Goal: Task Accomplishment & Management: Use online tool/utility

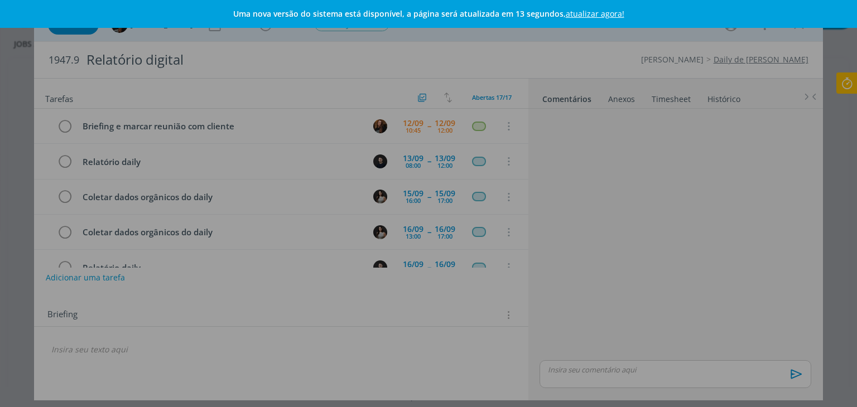
scroll to position [443, 0]
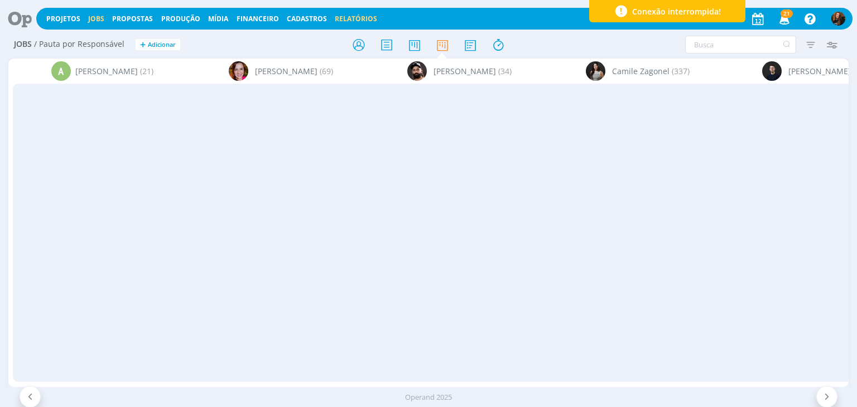
scroll to position [167, 0]
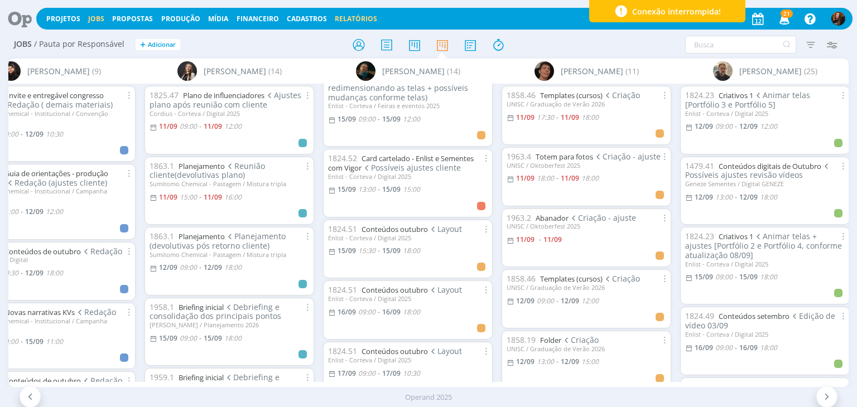
click at [358, 15] on link "Relatórios" at bounding box center [356, 18] width 42 height 9
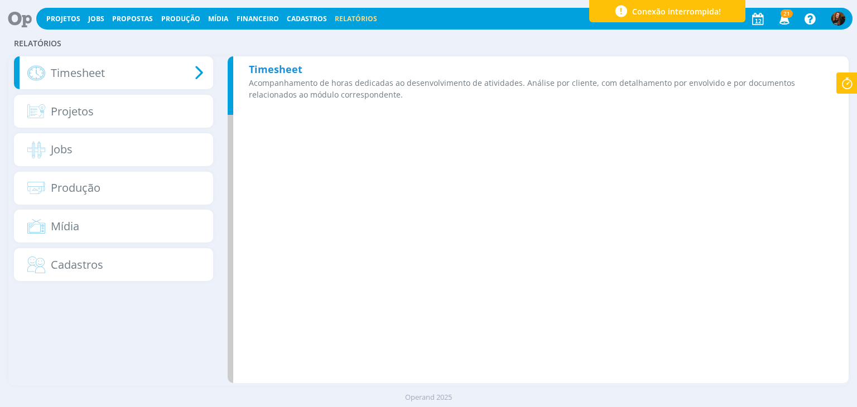
click at [530, 70] on div "Timesheet Acompanhamento de horas dedicadas ao desenvolvimento de atividades. A…" at bounding box center [538, 85] width 621 height 59
click at [441, 74] on div "Timesheet Acompanhamento de horas dedicadas ao desenvolvimento de atividades. A…" at bounding box center [538, 85] width 621 height 59
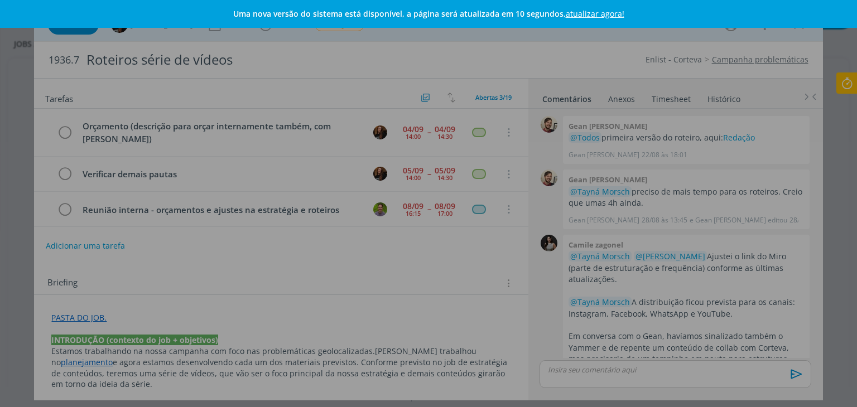
scroll to position [231, 0]
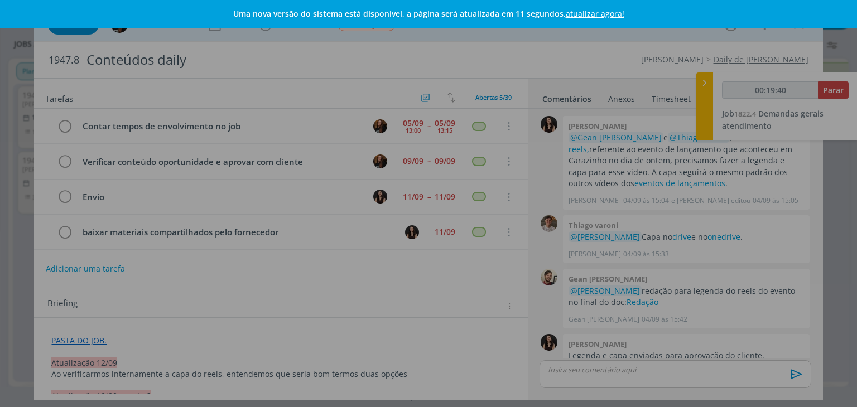
scroll to position [1163, 0]
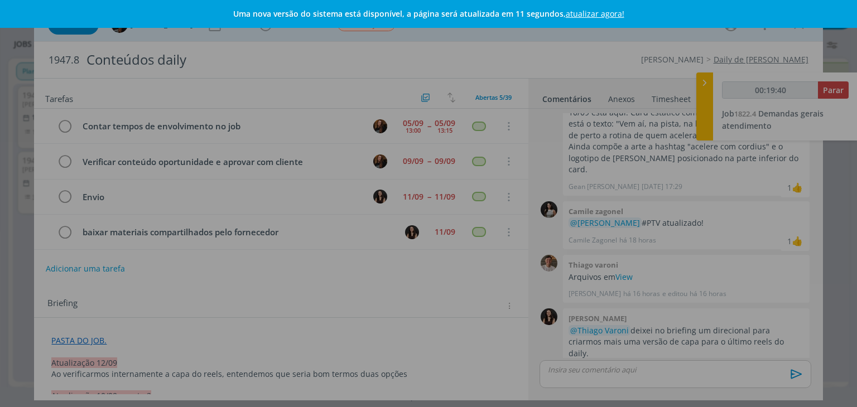
type input "00:19:41"
click at [587, 12] on link "atualizar agora!" at bounding box center [595, 13] width 59 height 11
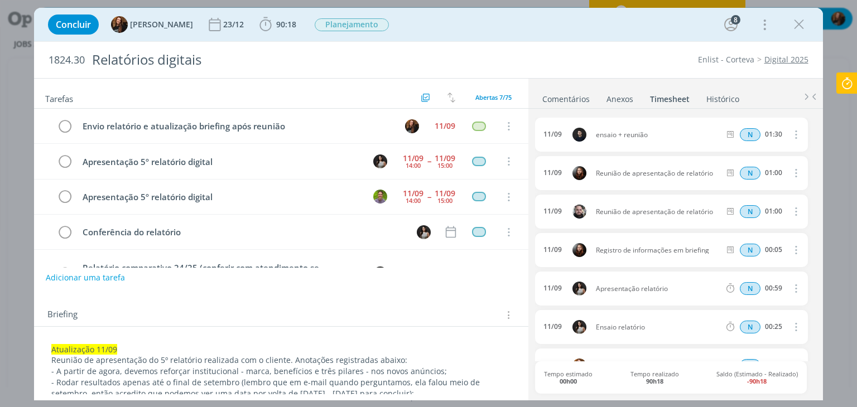
drag, startPoint x: 596, startPoint y: 170, endPoint x: 713, endPoint y: 167, distance: 116.7
click at [713, 167] on div "11/09 Reunião de apresentação de relatório N 01:00 Excluir Editar" at bounding box center [671, 173] width 272 height 34
click at [685, 199] on div "11/09 Reunião de apresentação de relatório N 01:00 Excluir Editar" at bounding box center [671, 212] width 272 height 34
drag, startPoint x: 713, startPoint y: 172, endPoint x: 594, endPoint y: 168, distance: 118.9
click at [594, 168] on div "11/09 Reunião de apresentação de relatório N 01:00 Excluir Editar" at bounding box center [671, 173] width 272 height 34
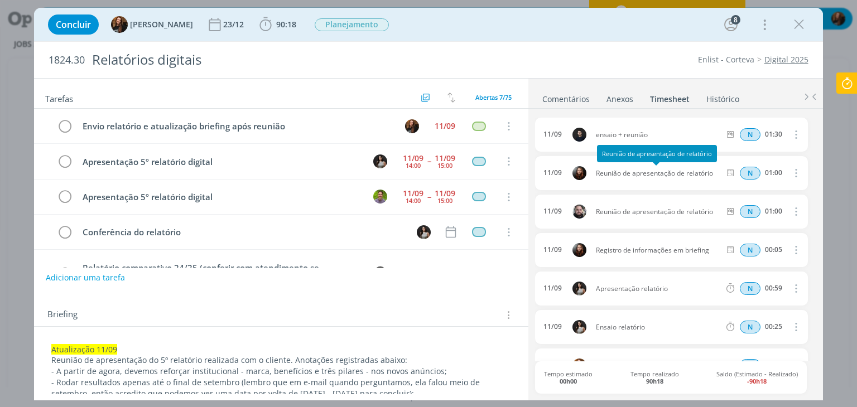
copy span "Reunião de apresentação de relatório"
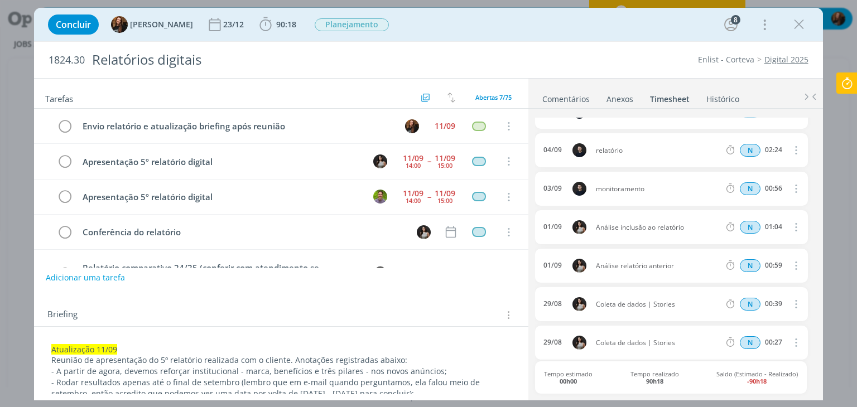
scroll to position [818, 0]
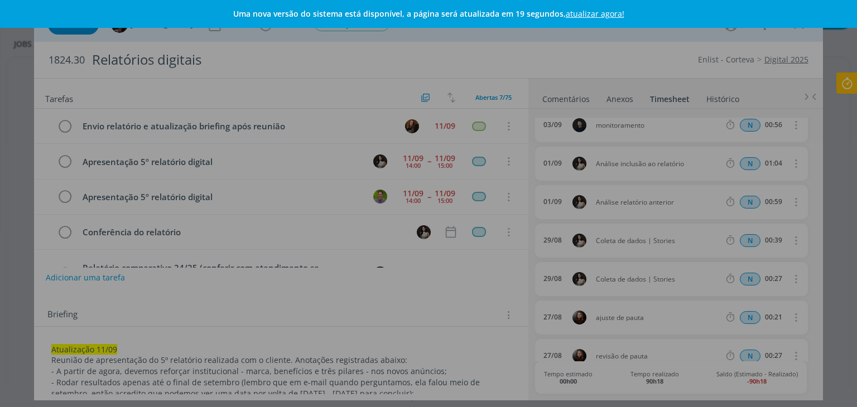
click at [610, 9] on link "atualizar agora!" at bounding box center [595, 13] width 59 height 11
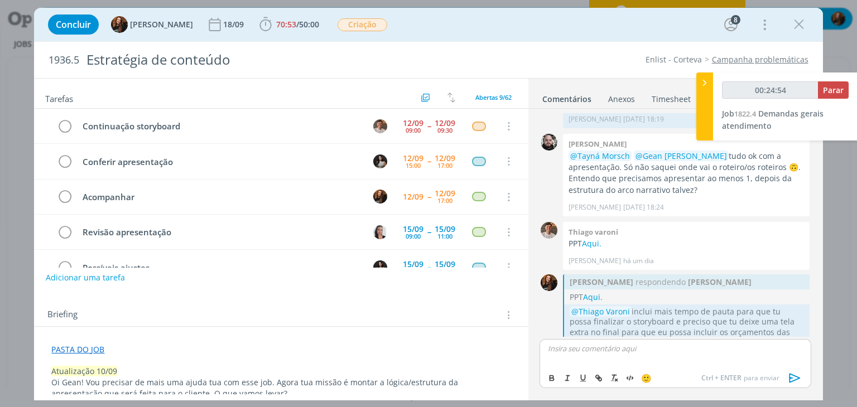
click at [705, 92] on div at bounding box center [704, 107] width 17 height 68
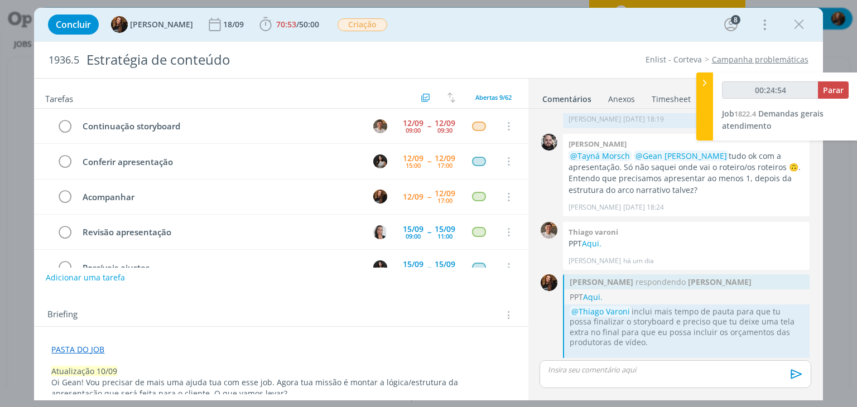
scroll to position [1313, 0]
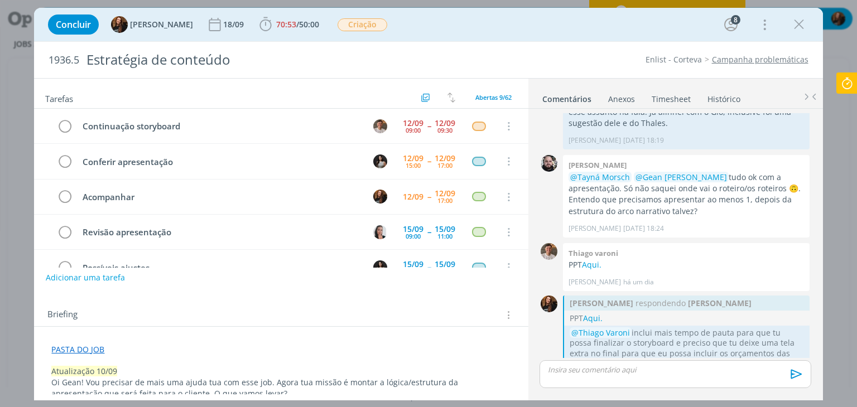
click at [678, 94] on link "Timesheet" at bounding box center [671, 97] width 40 height 16
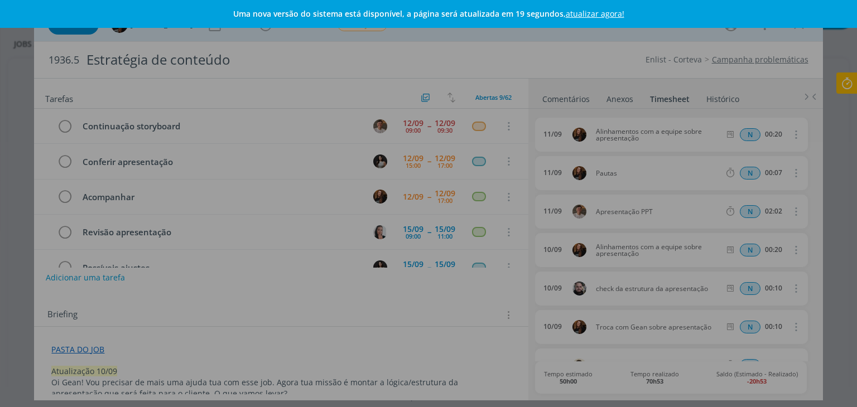
click at [587, 12] on link "atualizar agora!" at bounding box center [595, 13] width 59 height 11
